Goal: Complete application form

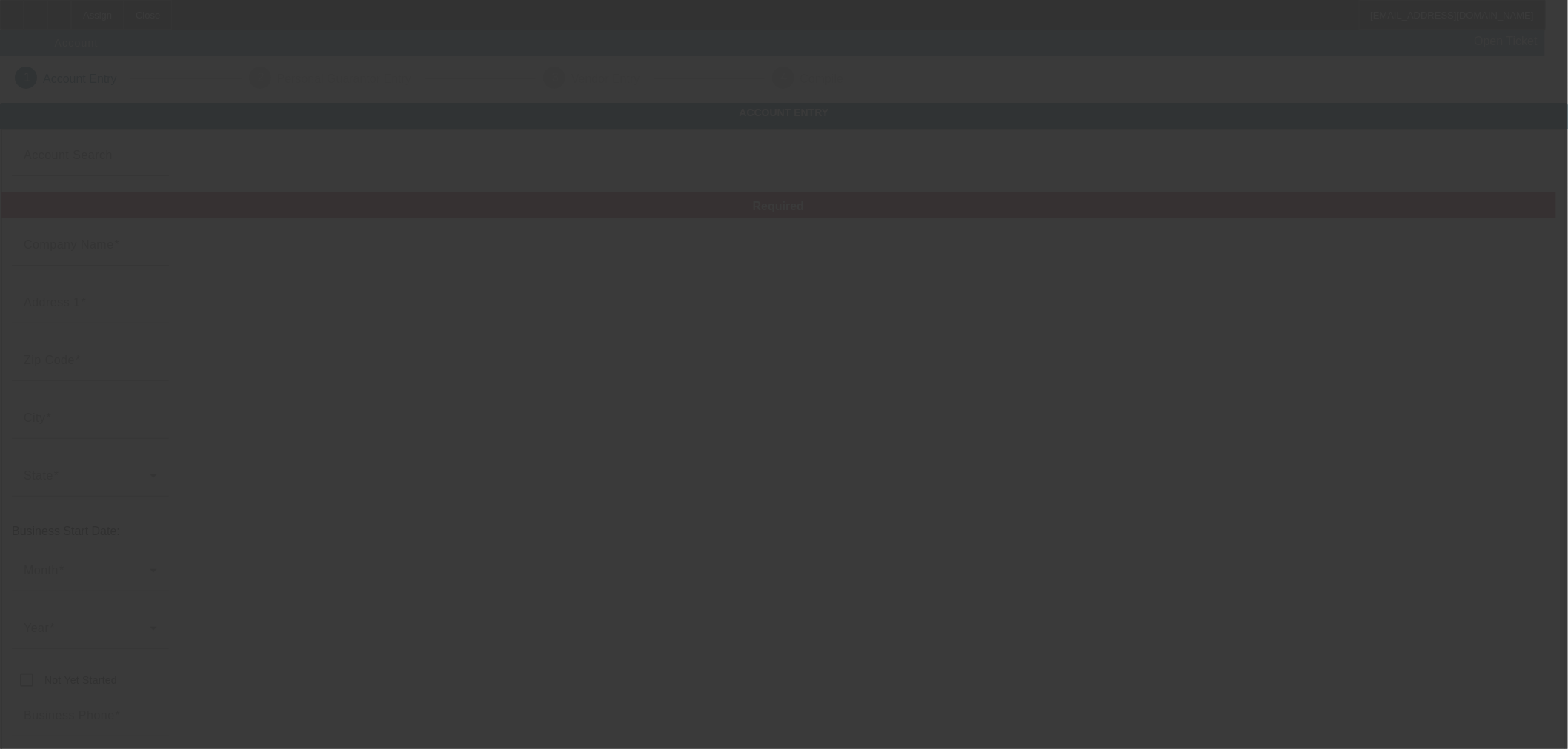
type input "Springs Electrical and Lighting Ltd."
type input "[STREET_ADDRESS][PERSON_NAME]"
type input "80909"
type input "[US_STATE][GEOGRAPHIC_DATA]"
type input "[PHONE_NUMBER]"
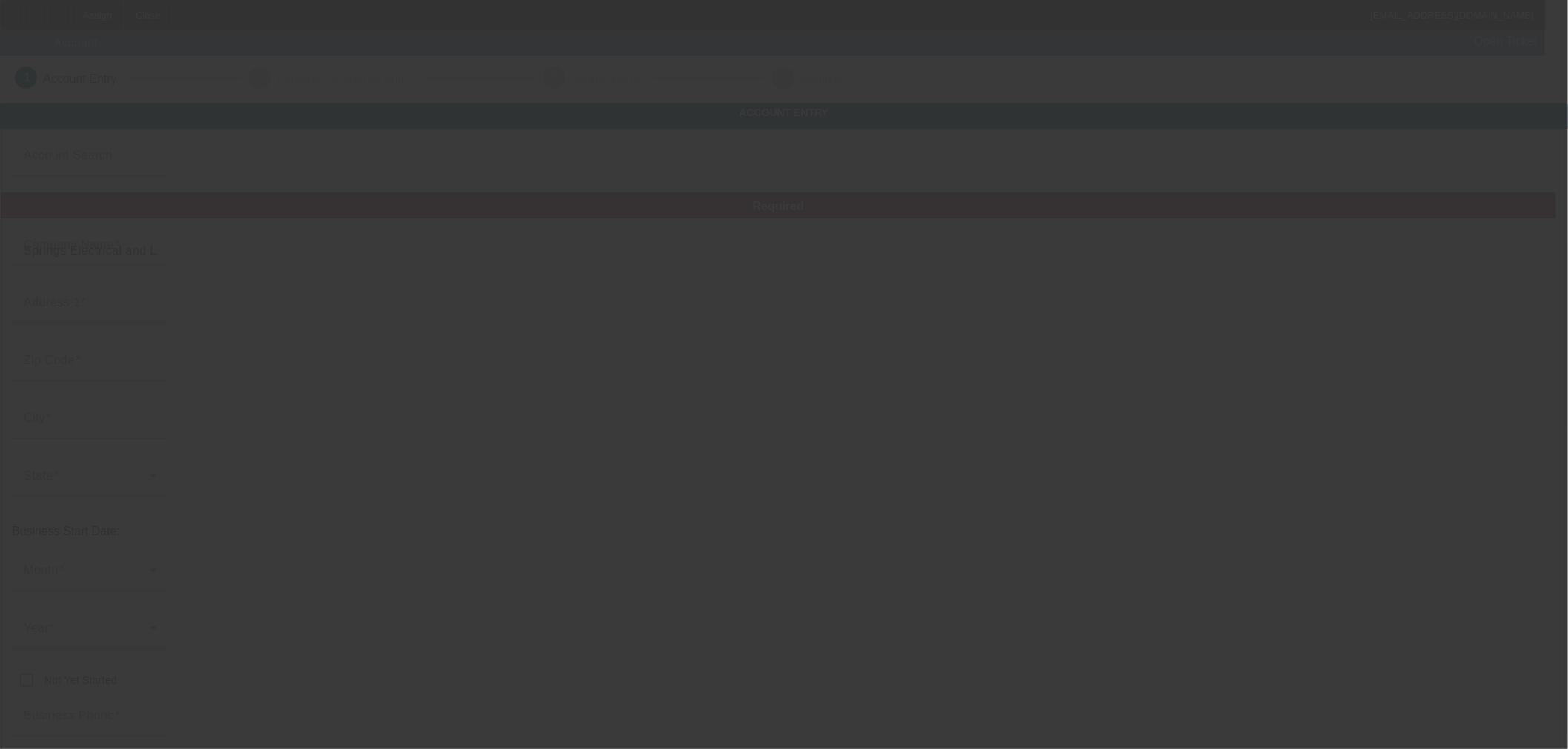
type input "[EMAIL_ADDRESS][DOMAIN_NAME]"
type input "[GEOGRAPHIC_DATA]"
type input "[US_EMPLOYER_IDENTIFICATION_NUMBER]"
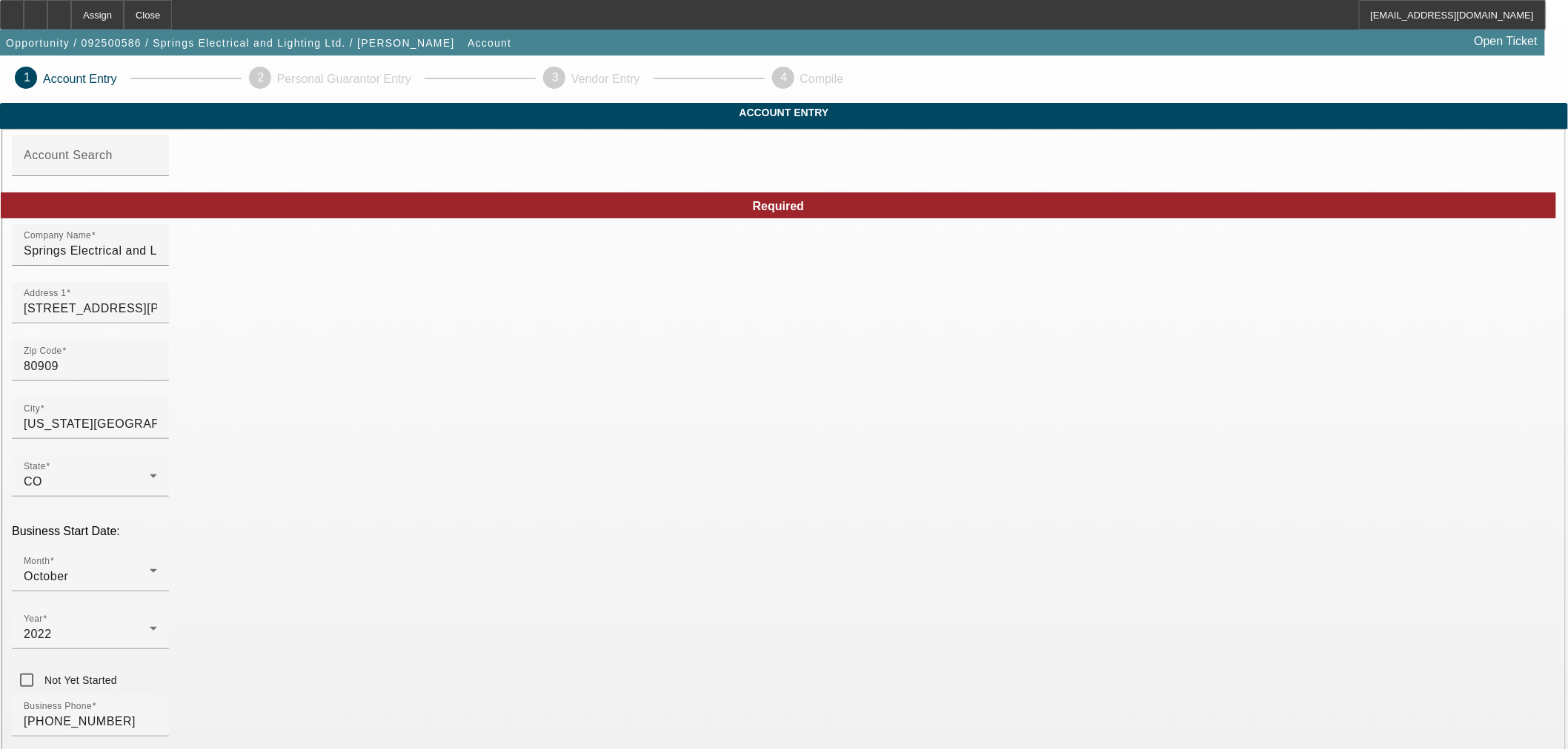
type input "Currency"
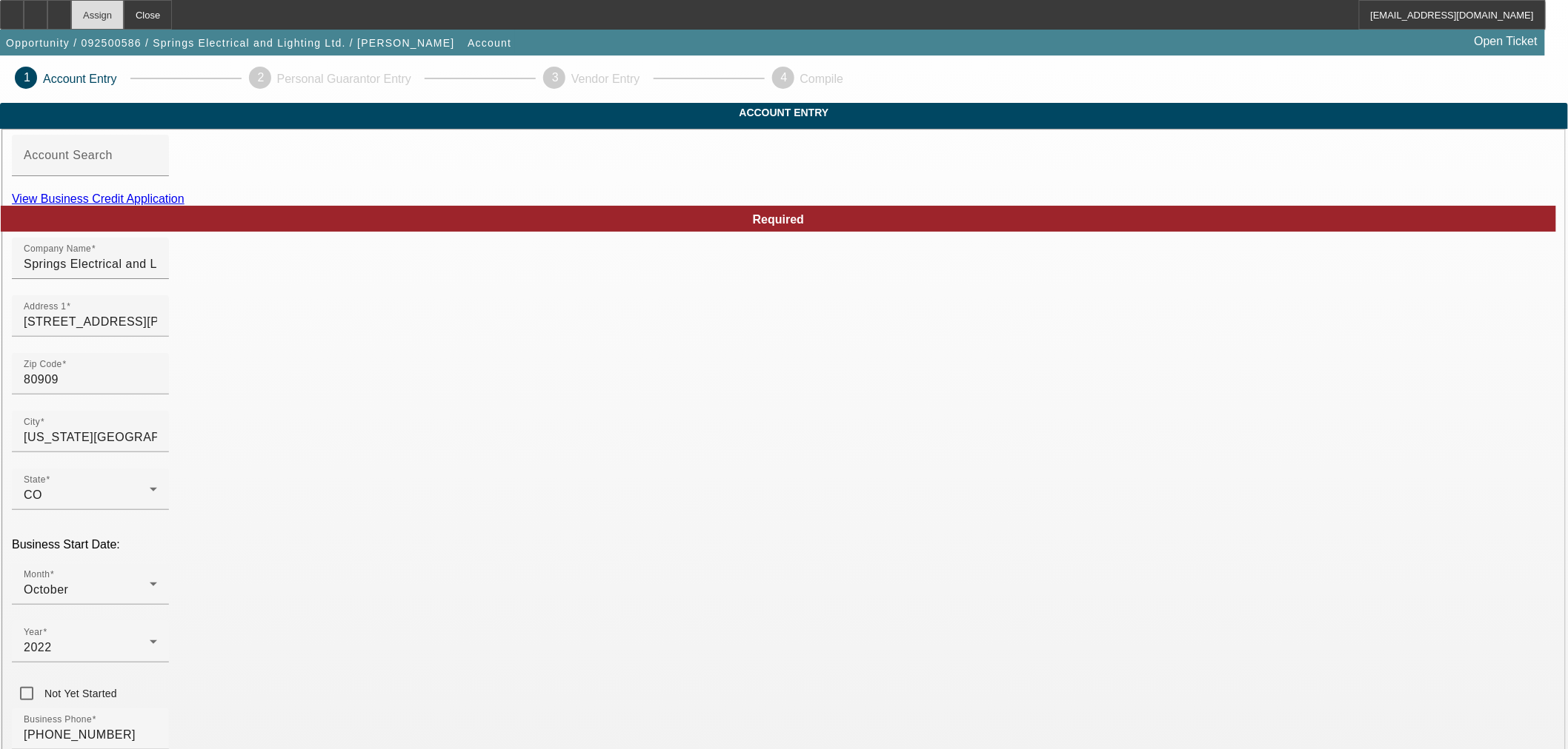
click at [124, 20] on div "Assign" at bounding box center [97, 14] width 53 height 30
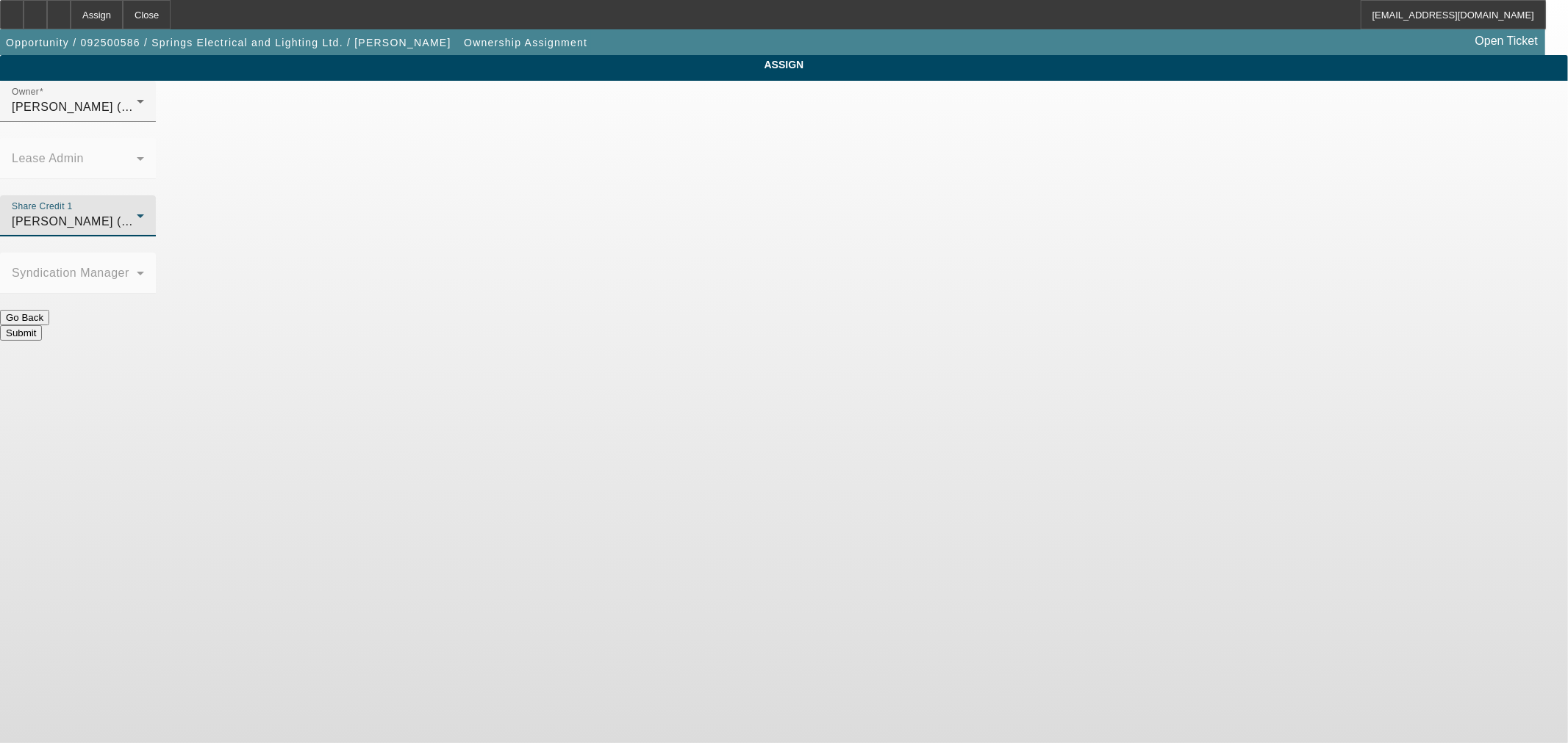
click at [159, 216] on span "[PERSON_NAME] (Lvl 19)" at bounding box center [85, 221] width 147 height 13
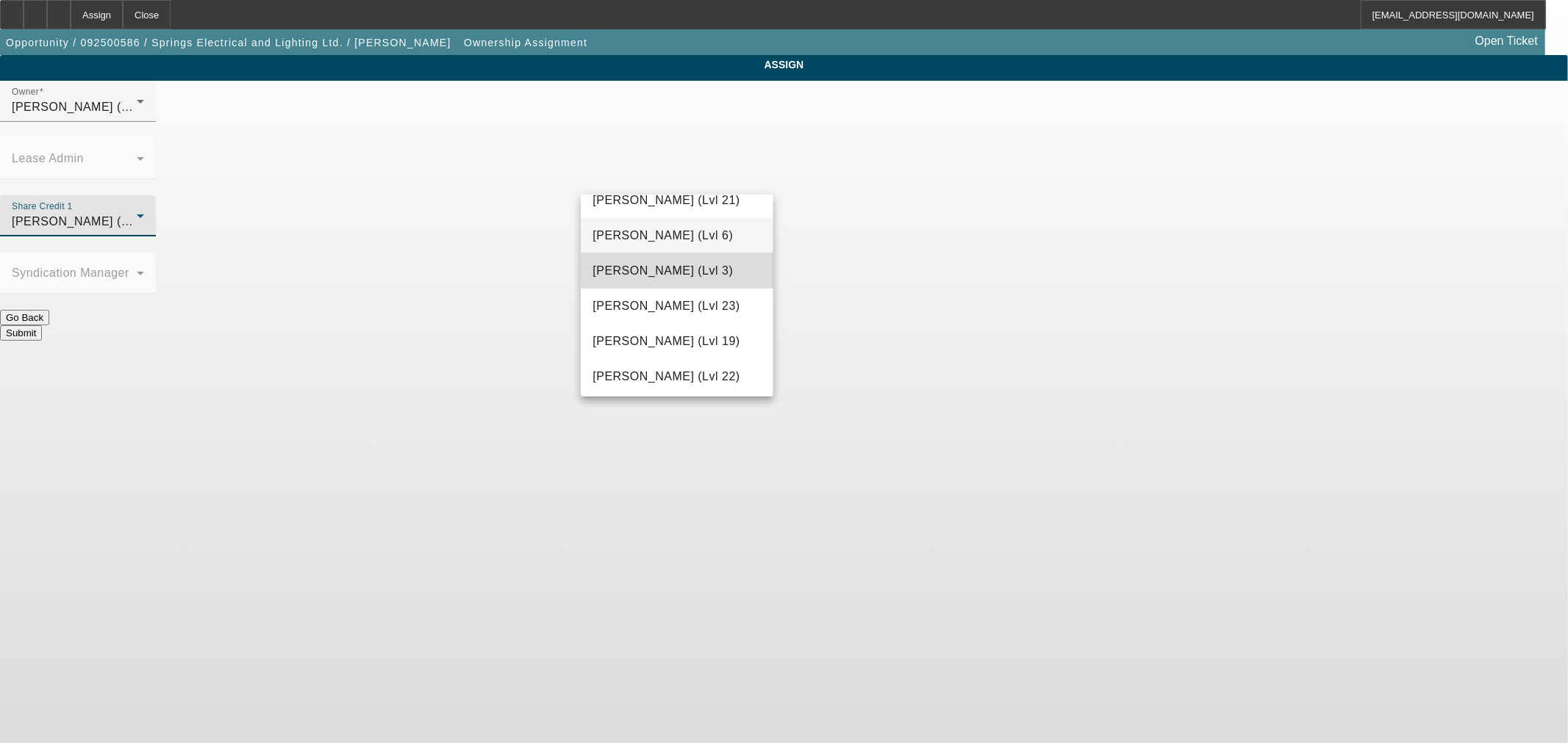
click at [677, 277] on span "[PERSON_NAME] (Lvl 3)" at bounding box center [662, 270] width 140 height 18
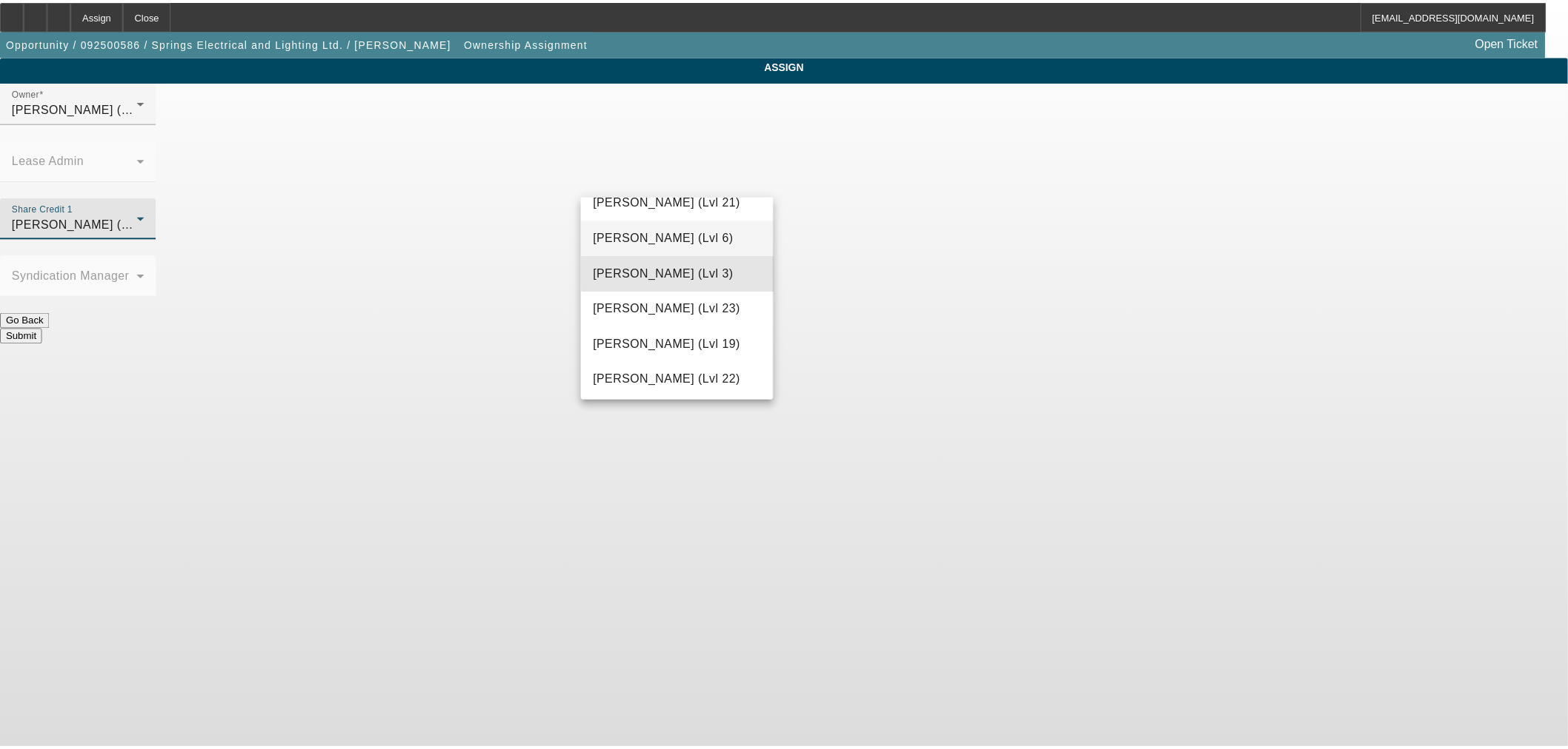
scroll to position [0, 0]
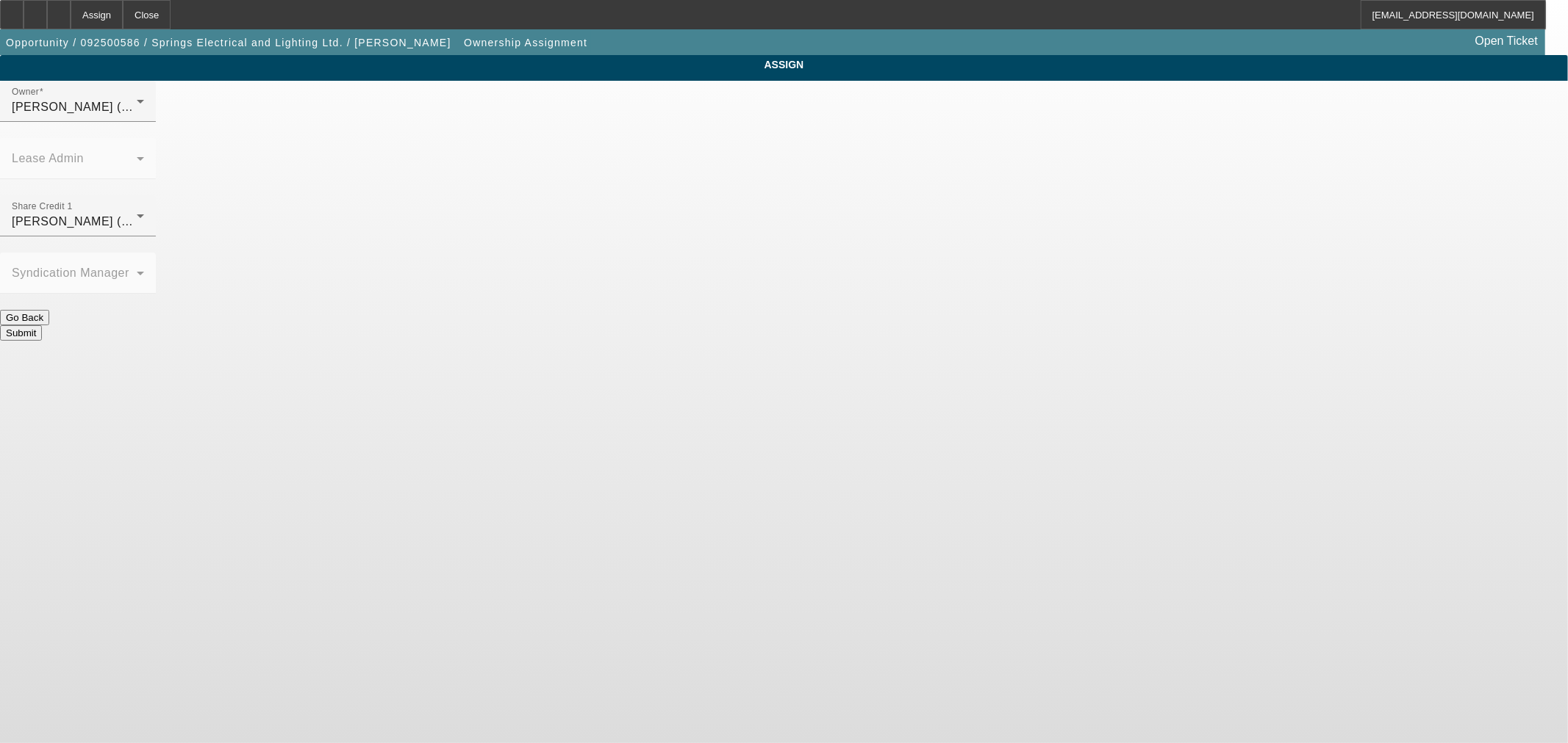
click at [42, 325] on button "Submit" at bounding box center [21, 333] width 42 height 15
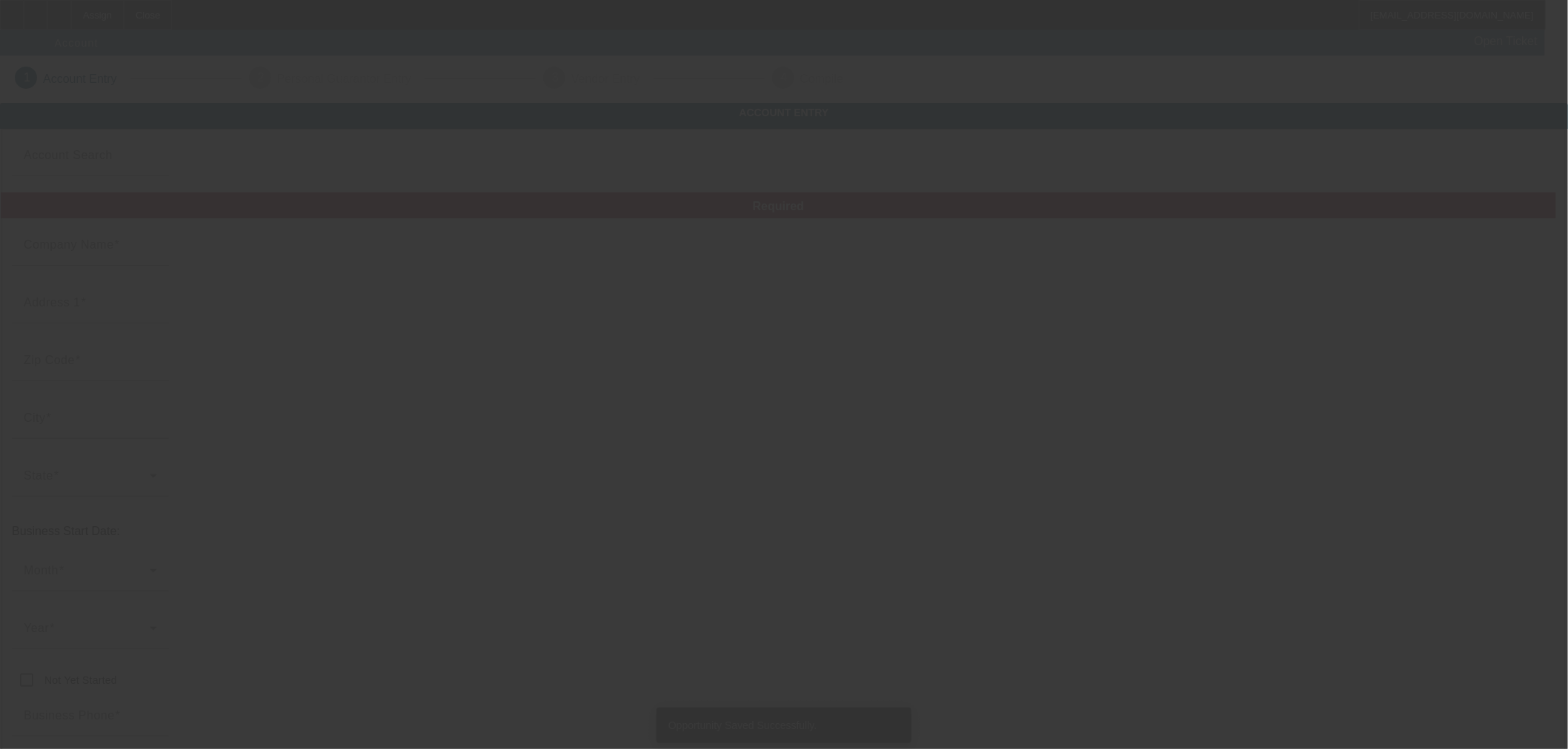
type input "Currency"
type input "Springs Electrical and Lighting Ltd."
type input "[STREET_ADDRESS][PERSON_NAME]"
type input "80909"
type input "[US_STATE][GEOGRAPHIC_DATA]"
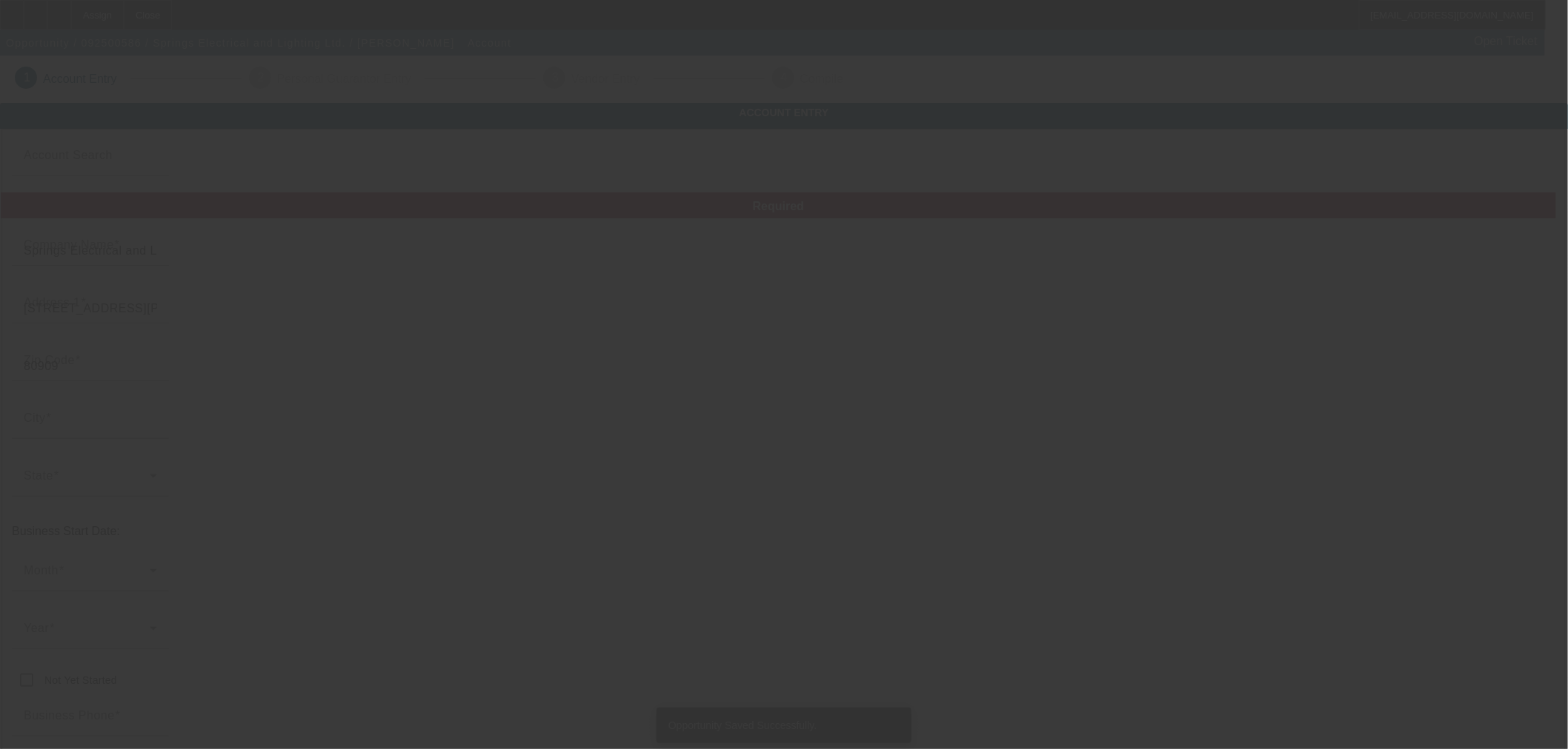
type input "[PHONE_NUMBER]"
type input "[EMAIL_ADDRESS][DOMAIN_NAME]"
type input "[GEOGRAPHIC_DATA]"
type input "[US_EMPLOYER_IDENTIFICATION_NUMBER]"
